Goal: Check status: Check status

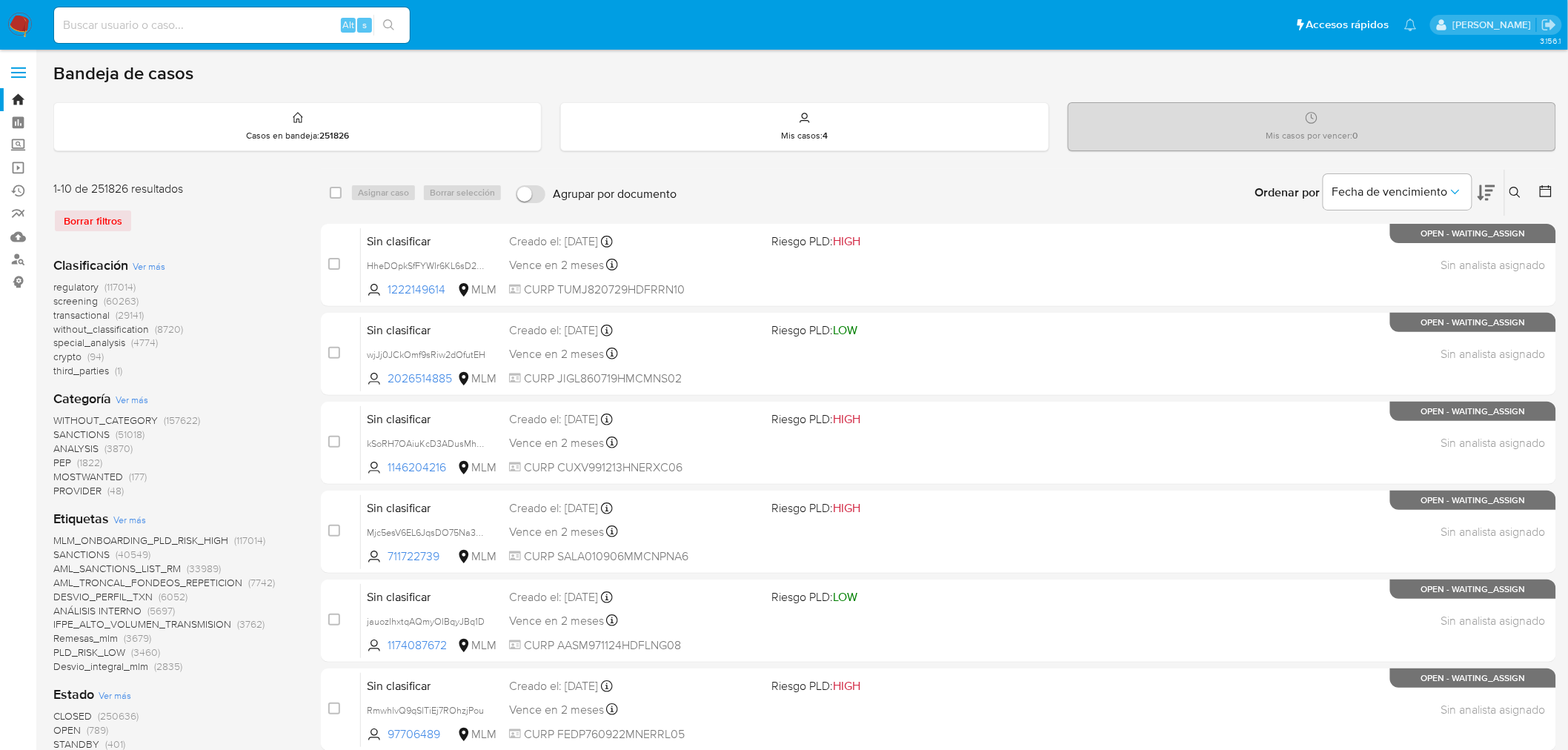
click at [107, 30] on input at bounding box center [232, 25] width 356 height 19
paste input "2214152978"
type input "2214152978"
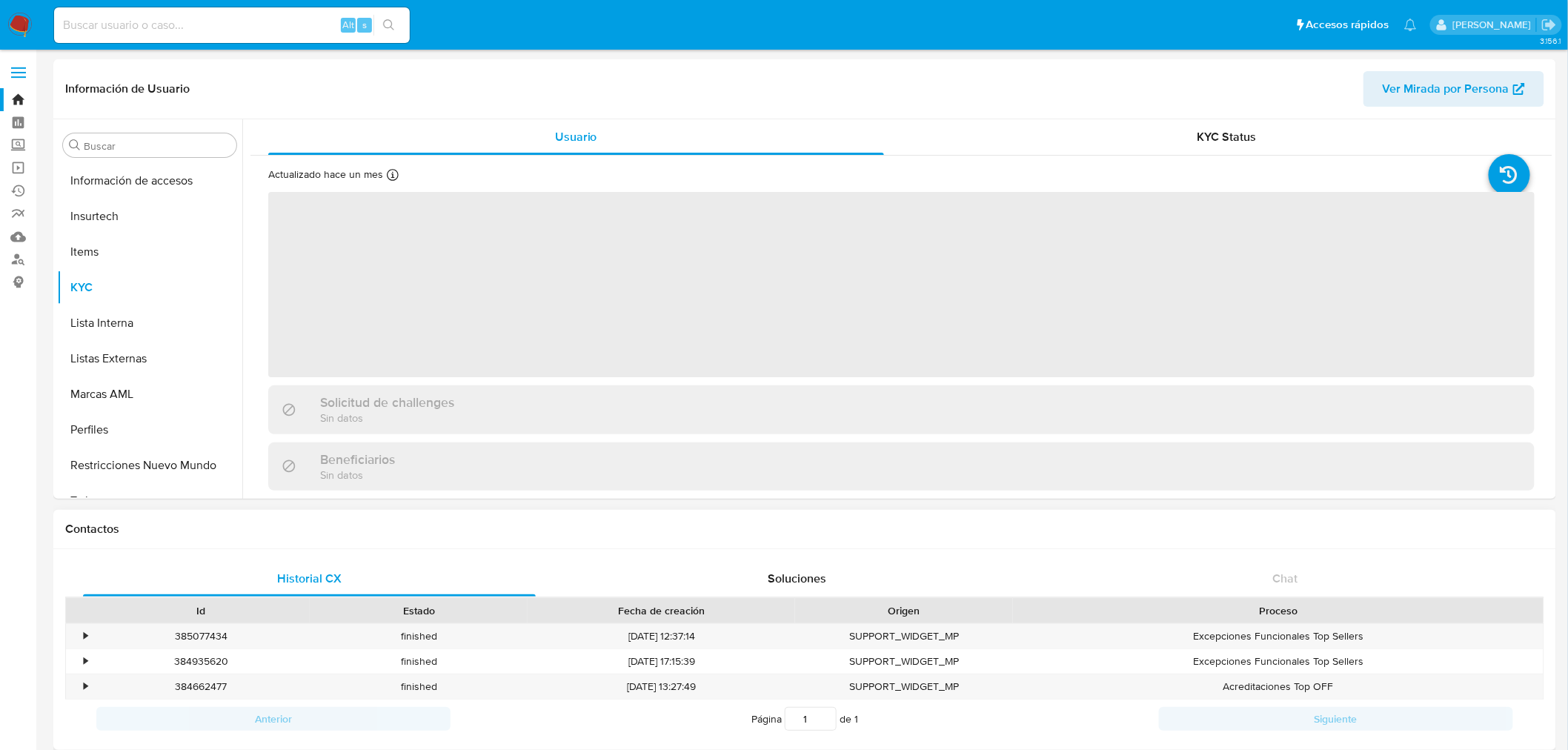
scroll to position [626, 0]
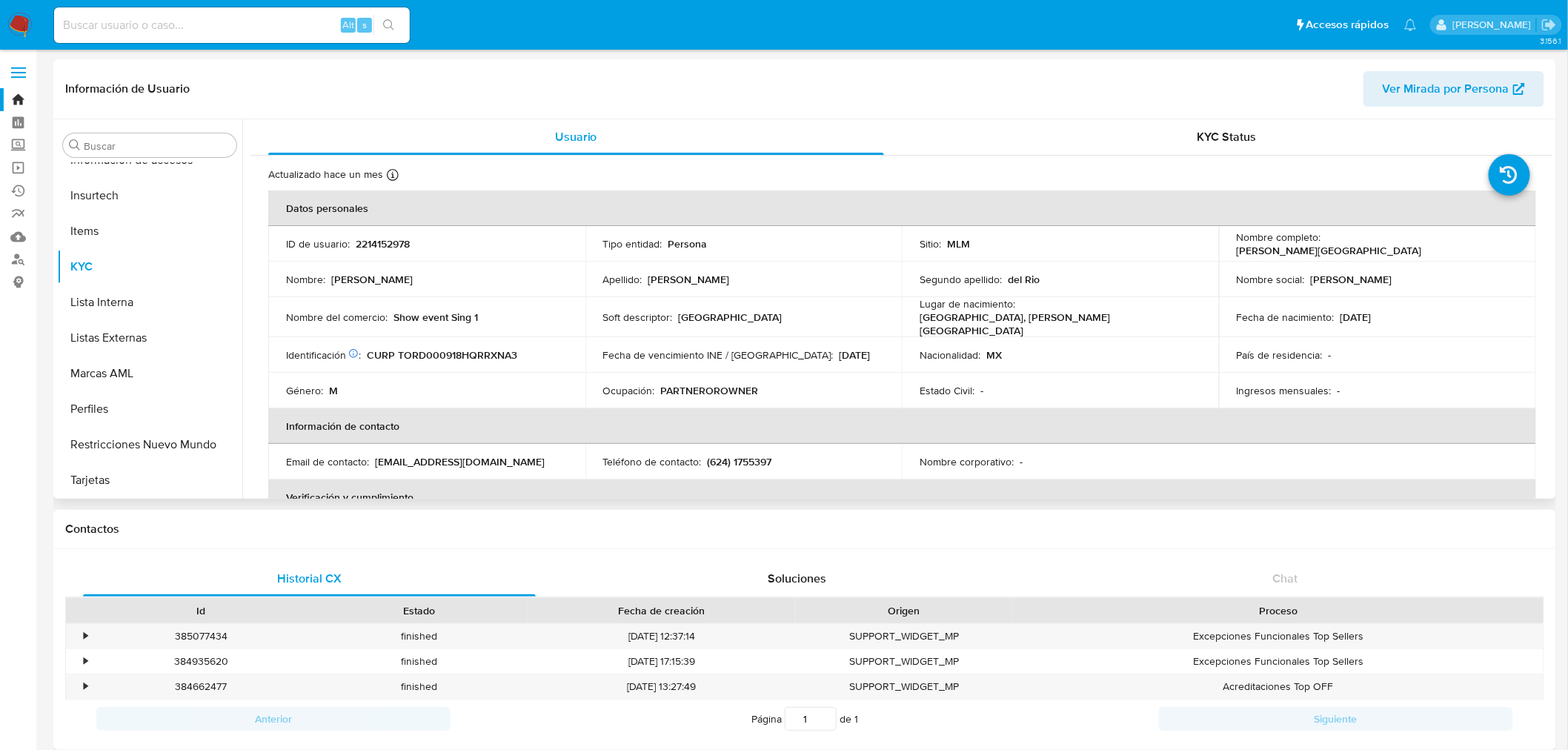
select select "10"
drag, startPoint x: 1442, startPoint y: 237, endPoint x: 1323, endPoint y: 246, distance: 119.3
click at [1323, 246] on div "Nombre completo : [PERSON_NAME][GEOGRAPHIC_DATA]" at bounding box center [1378, 244] width 282 height 27
copy p "[PERSON_NAME][GEOGRAPHIC_DATA]"
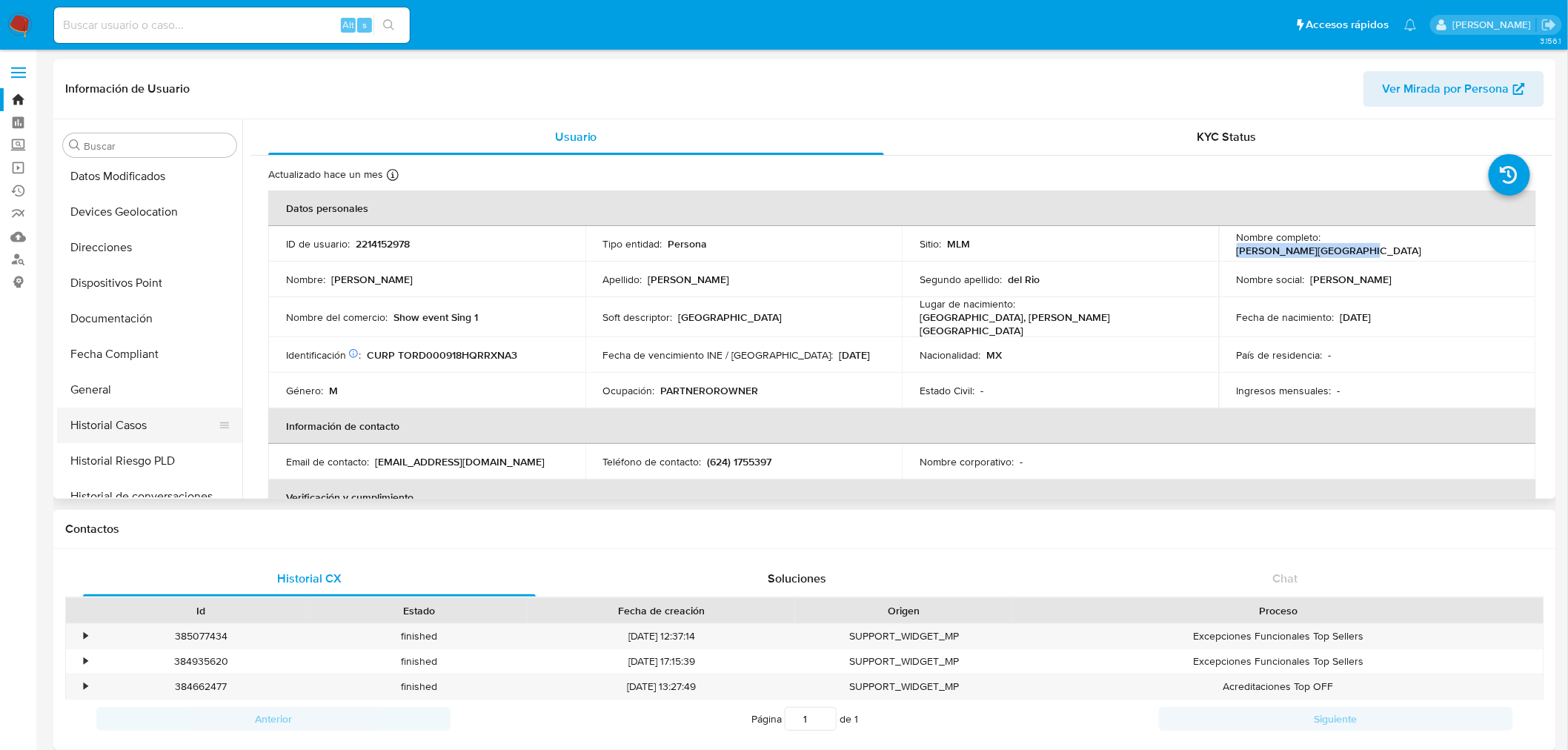
scroll to position [247, 0]
drag, startPoint x: 130, startPoint y: 363, endPoint x: 152, endPoint y: 366, distance: 22.2
click at [130, 363] on button "General" at bounding box center [144, 361] width 173 height 36
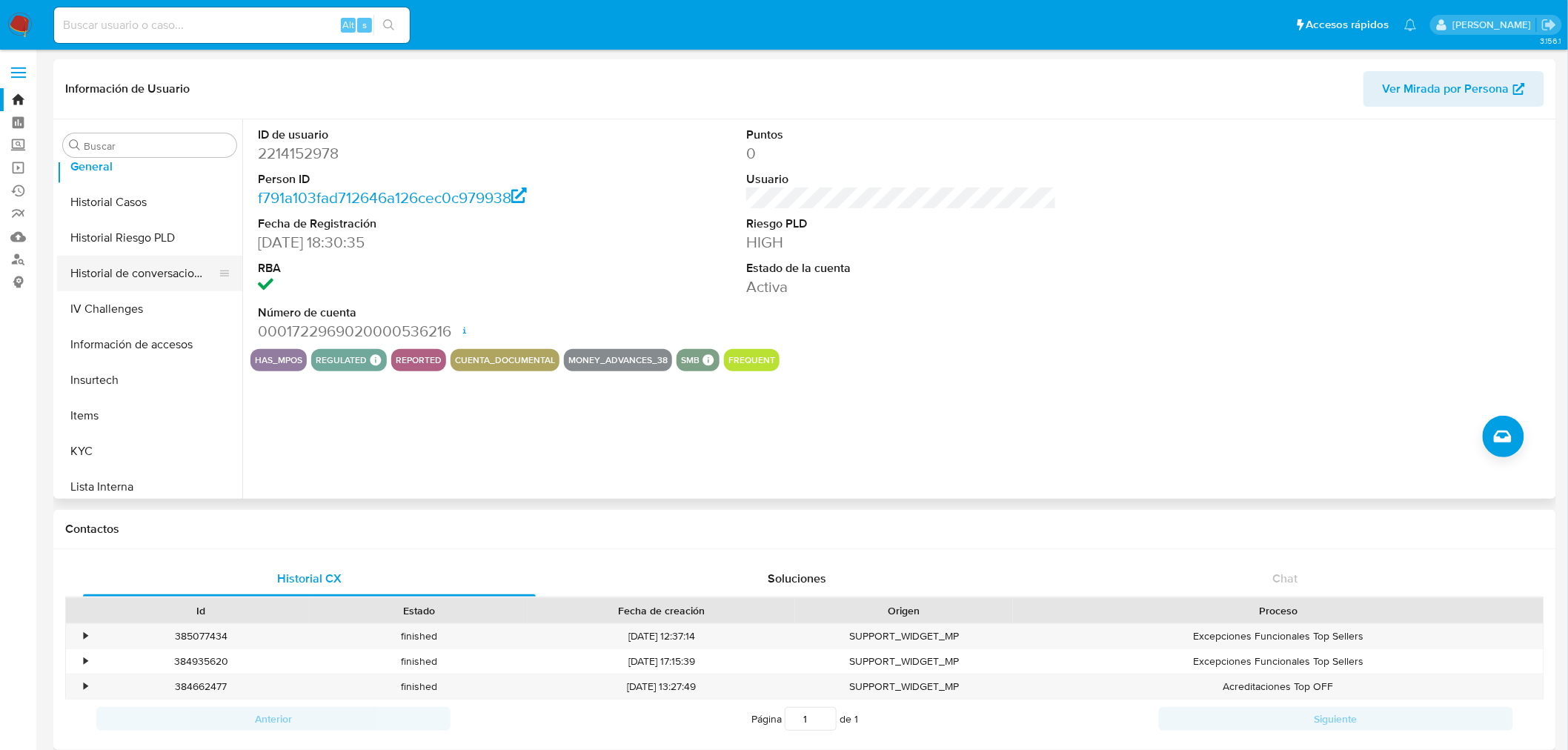
scroll to position [411, 0]
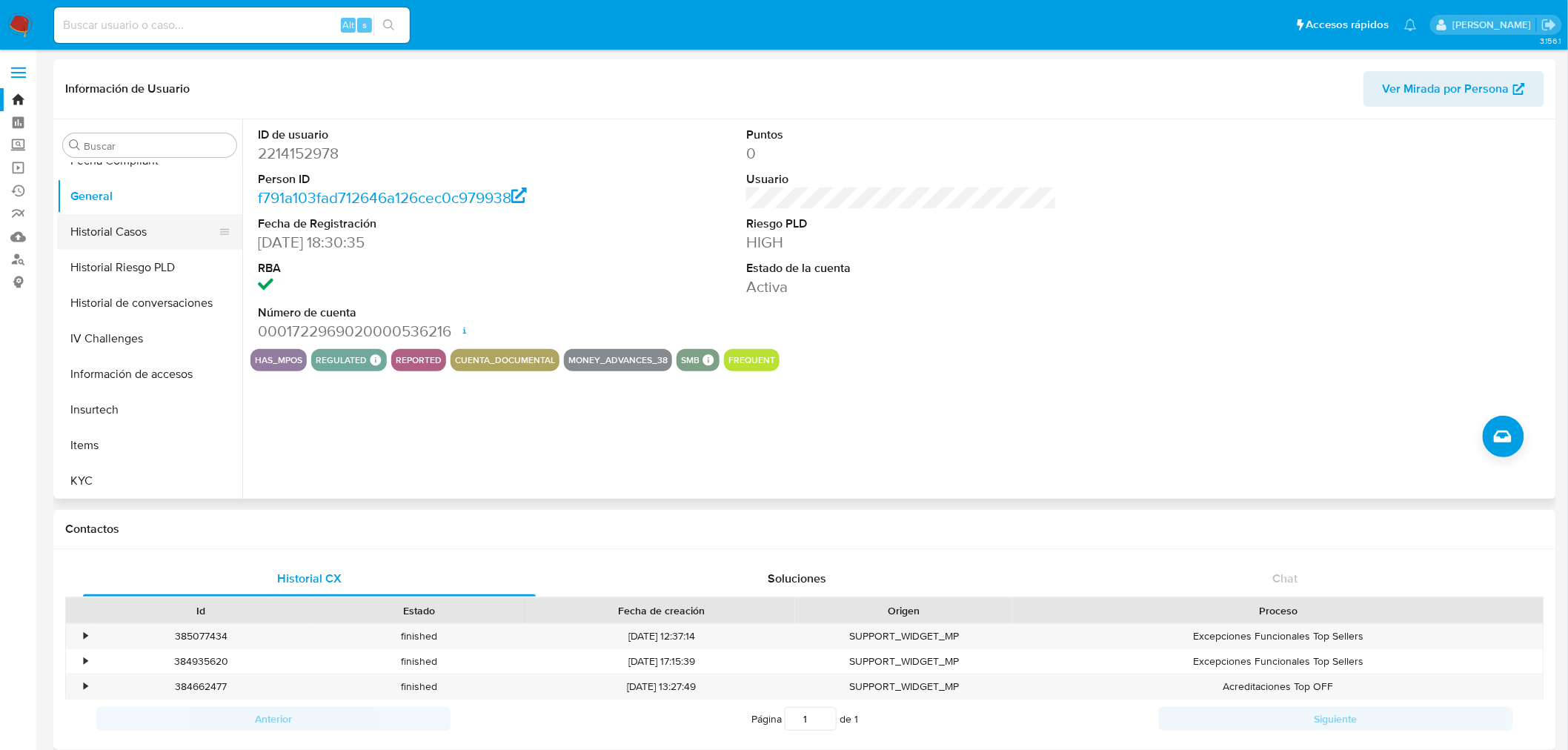
click at [135, 234] on button "Historial Casos" at bounding box center [144, 232] width 173 height 36
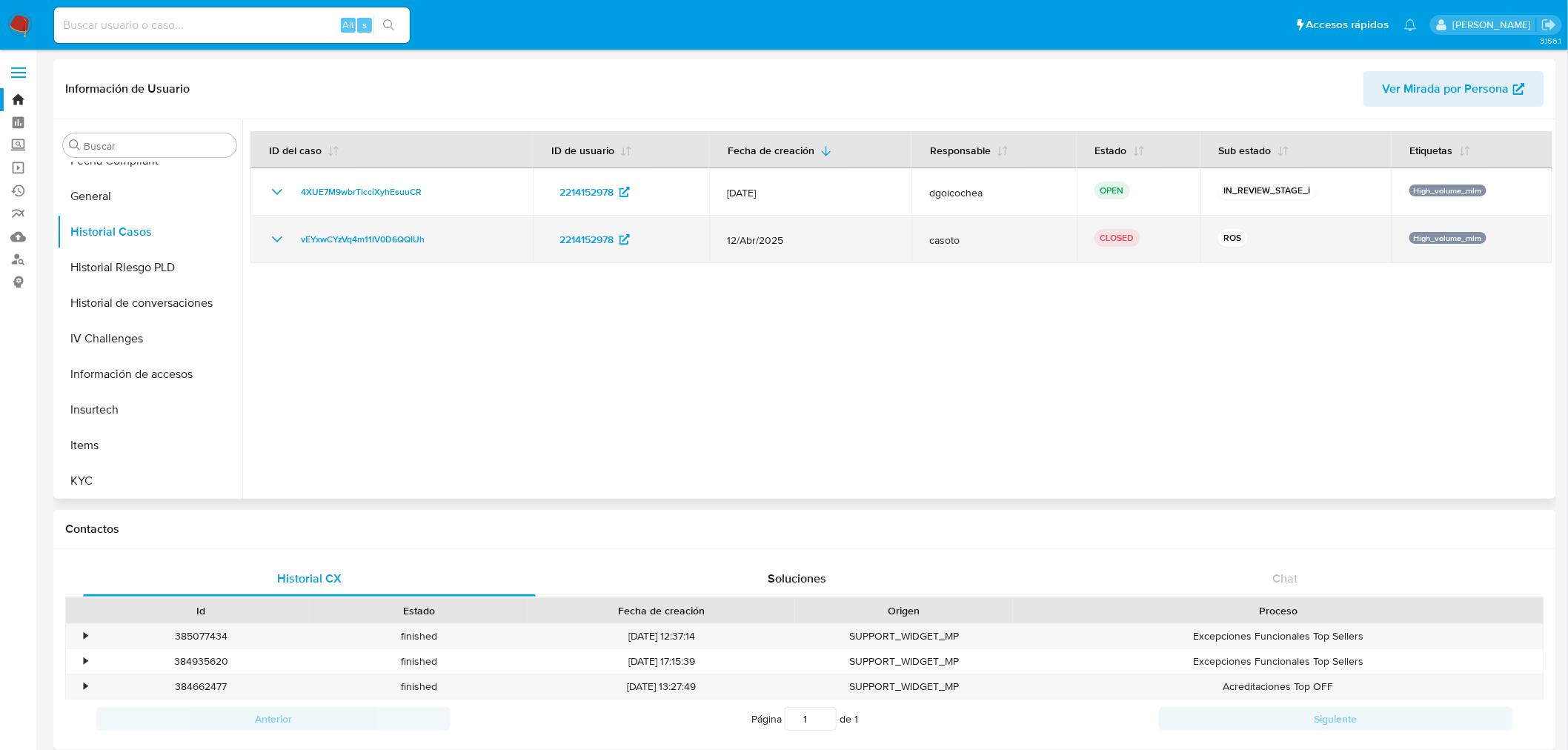
click at [271, 246] on icon "Mostrar/Ocultar" at bounding box center [277, 240] width 18 height 18
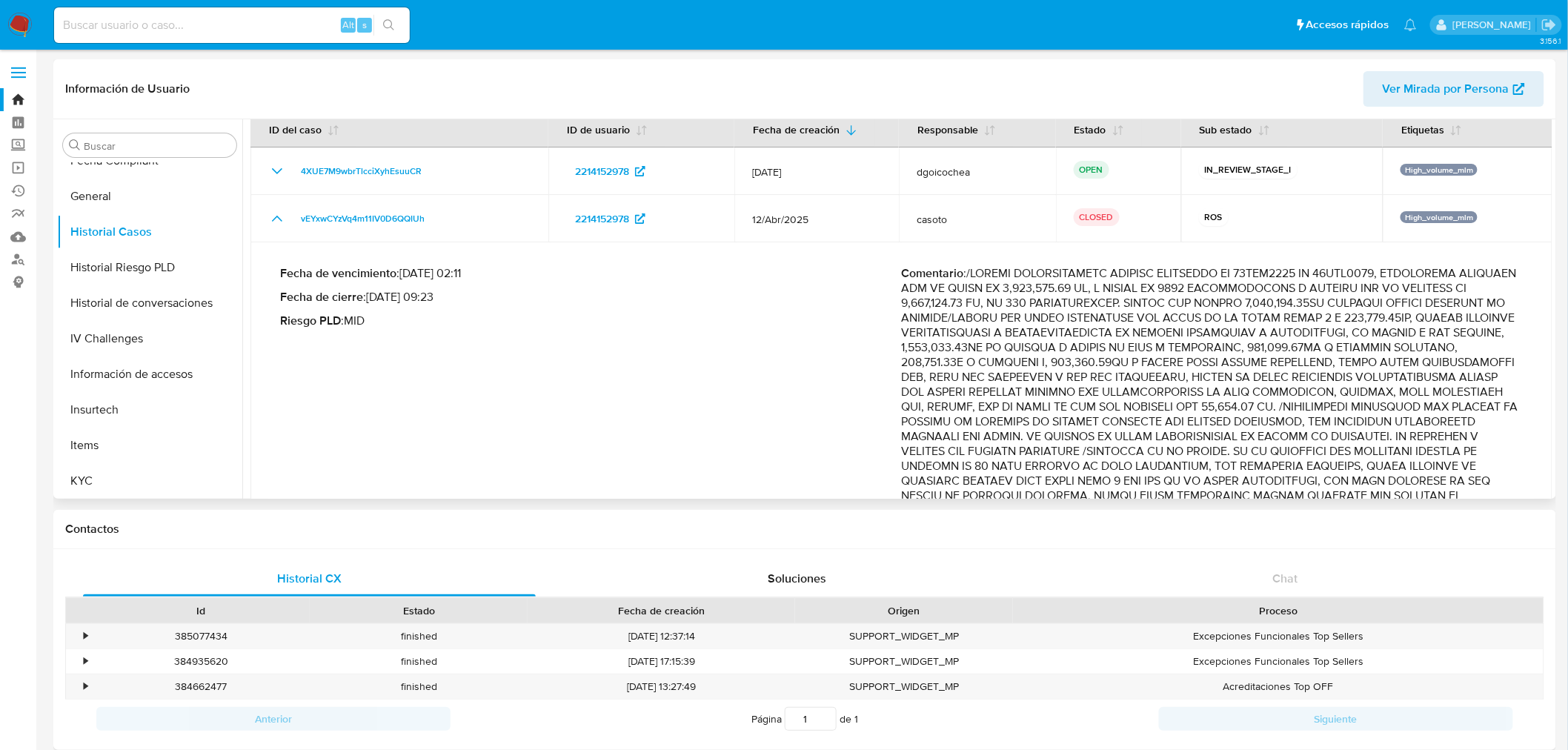
scroll to position [17, 0]
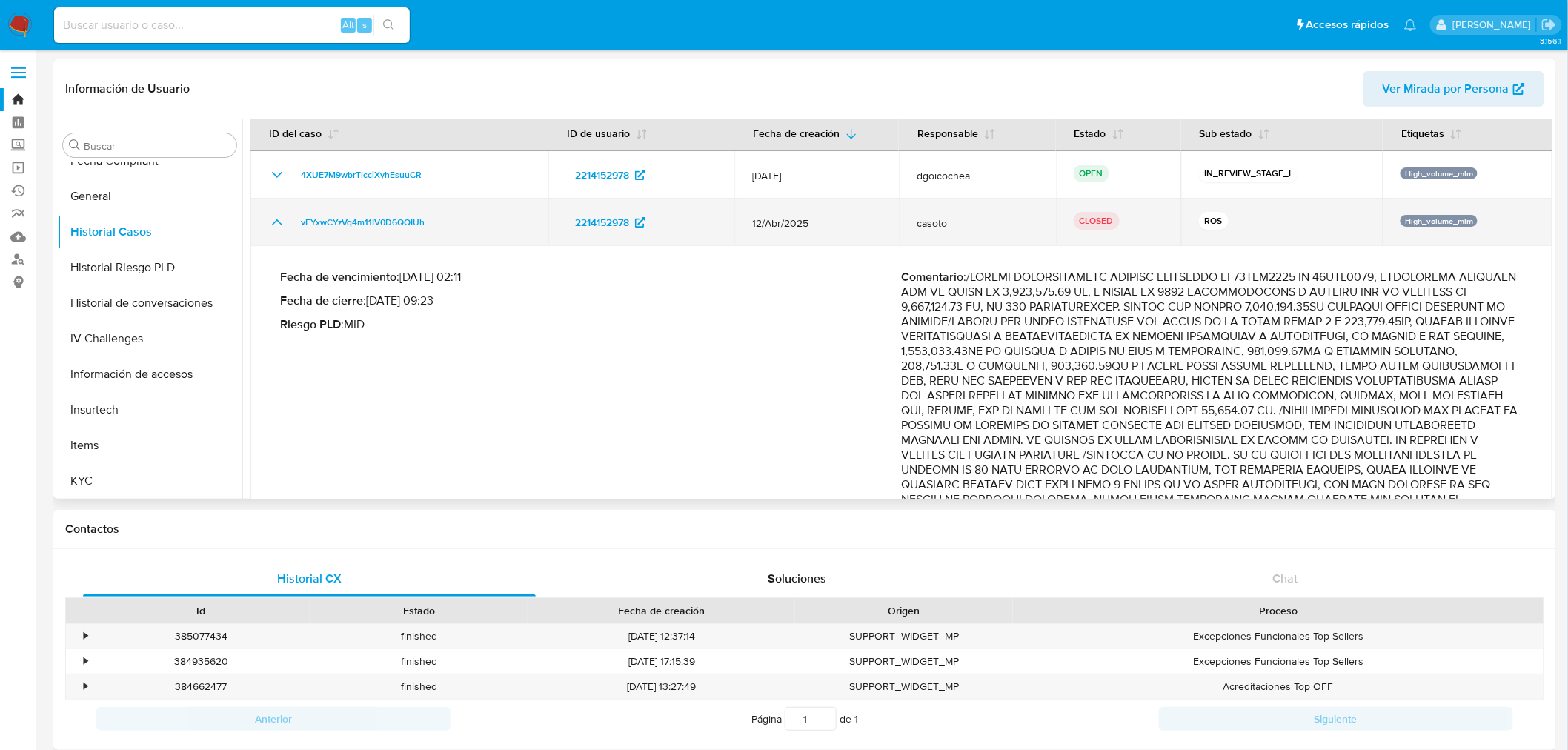
click at [282, 221] on icon "Mostrar/Ocultar" at bounding box center [277, 222] width 18 height 18
